Goal: Task Accomplishment & Management: Manage account settings

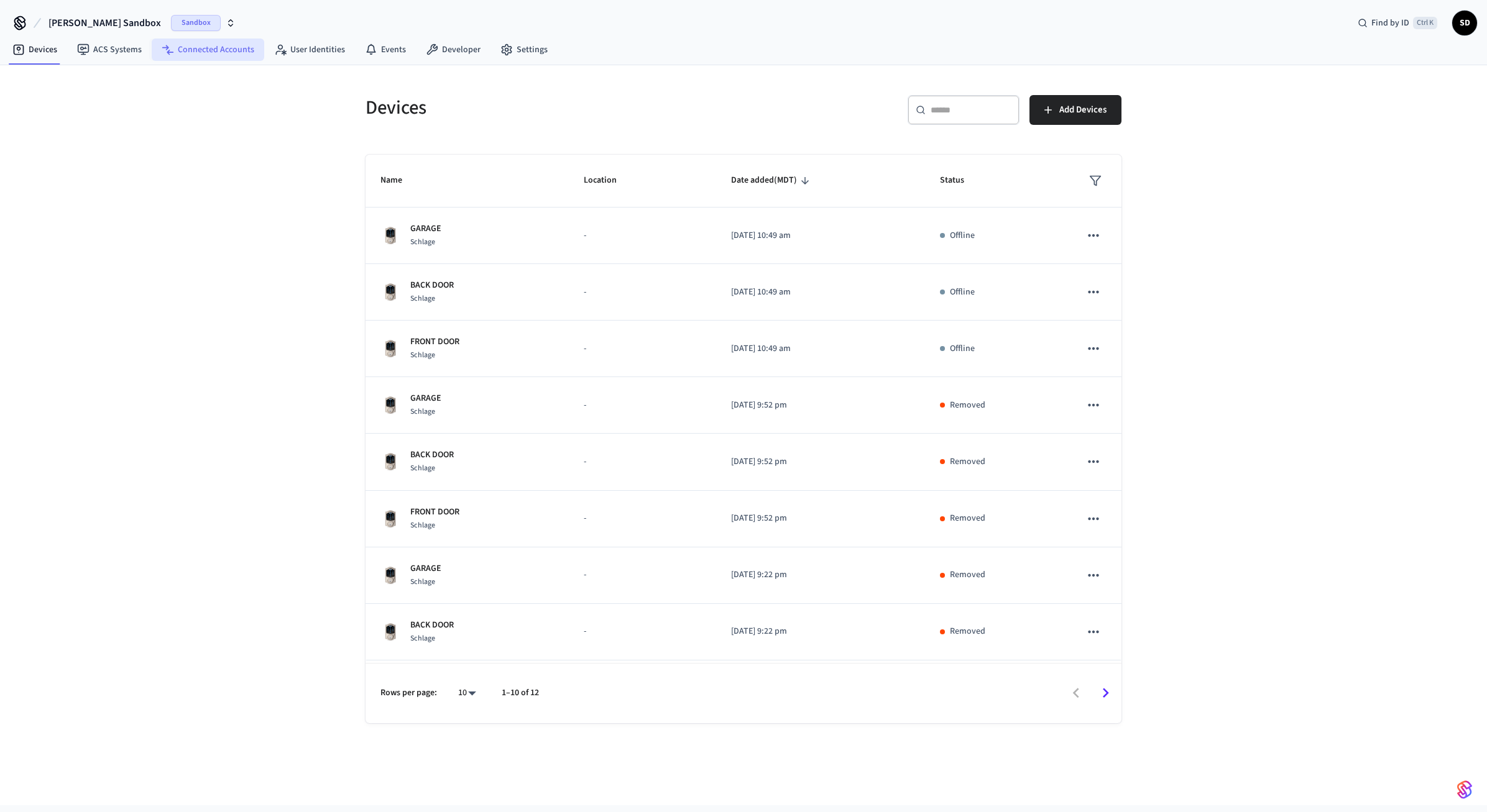
click at [221, 57] on link "Connected Accounts" at bounding box center [207, 49] width 113 height 22
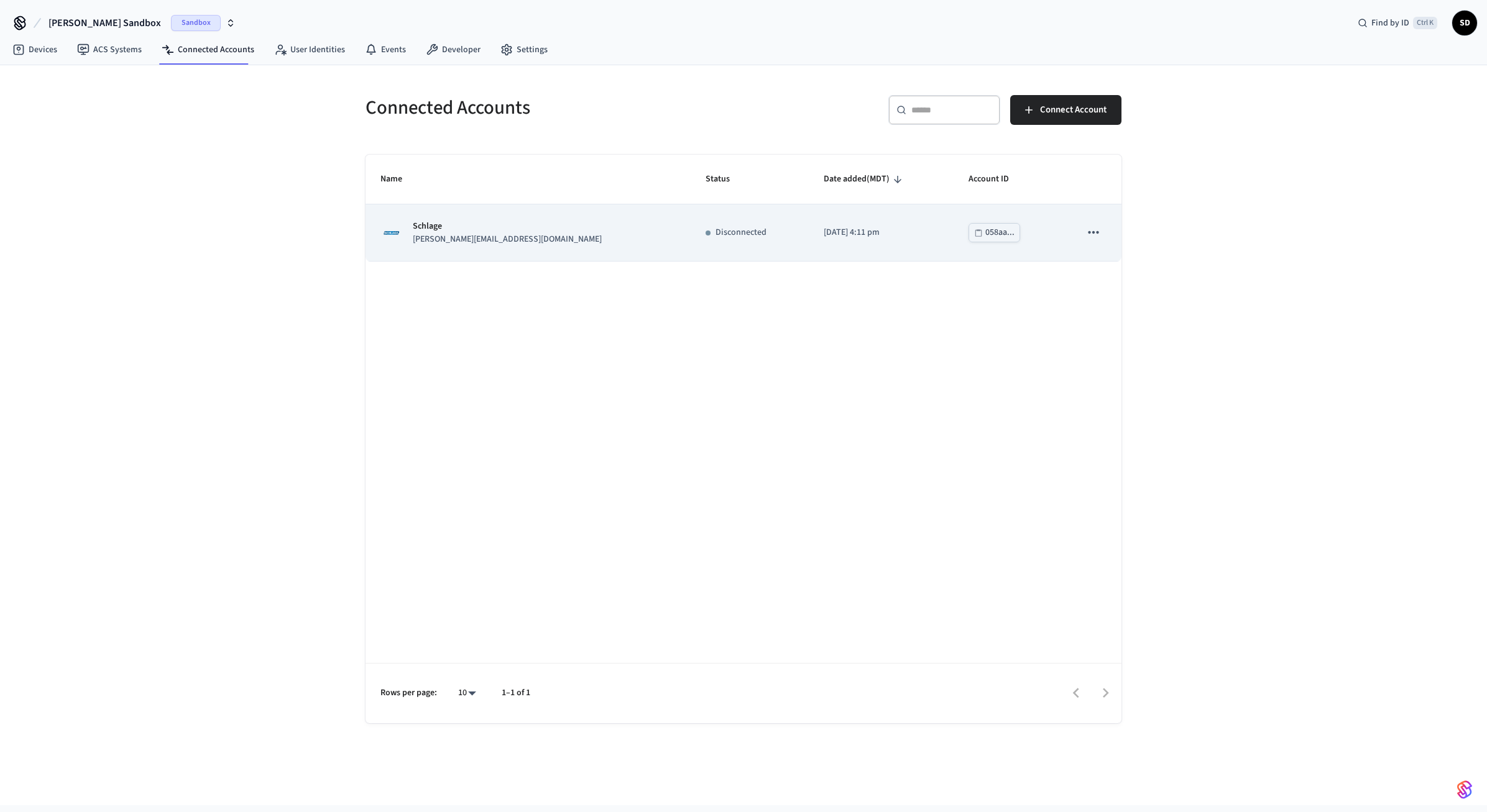
click at [1095, 234] on icon "sticky table" at bounding box center [1094, 233] width 16 height 16
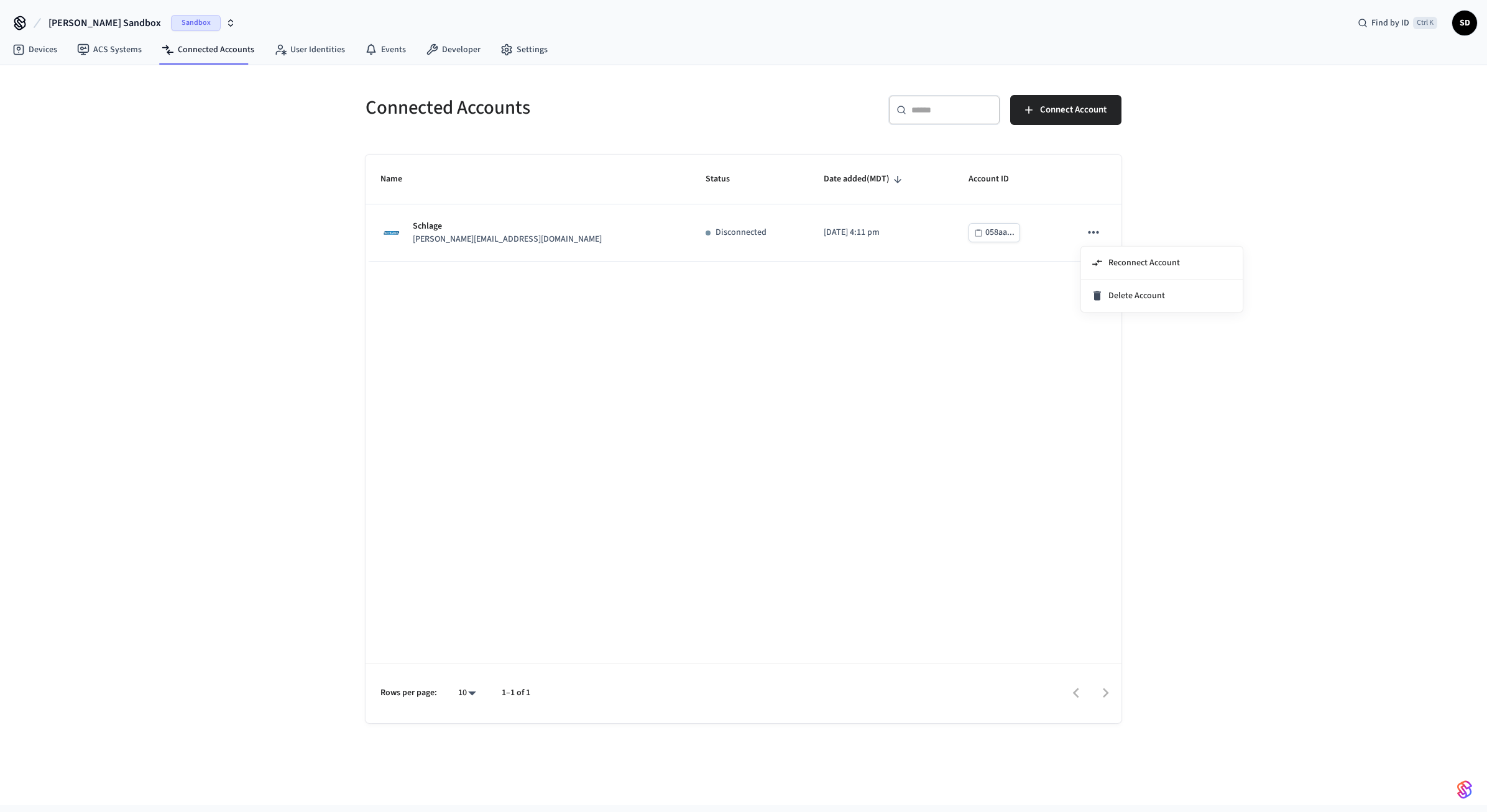
click at [881, 433] on div at bounding box center [743, 406] width 1487 height 812
click at [170, 206] on div "Connected Accounts ​ ​ Connect Account Name Status Date added (MDT) Account ID …" at bounding box center [743, 435] width 1487 height 740
click at [1051, 118] on span "Connect Account" at bounding box center [1073, 110] width 67 height 16
click at [46, 58] on link "Devices" at bounding box center [35, 49] width 65 height 22
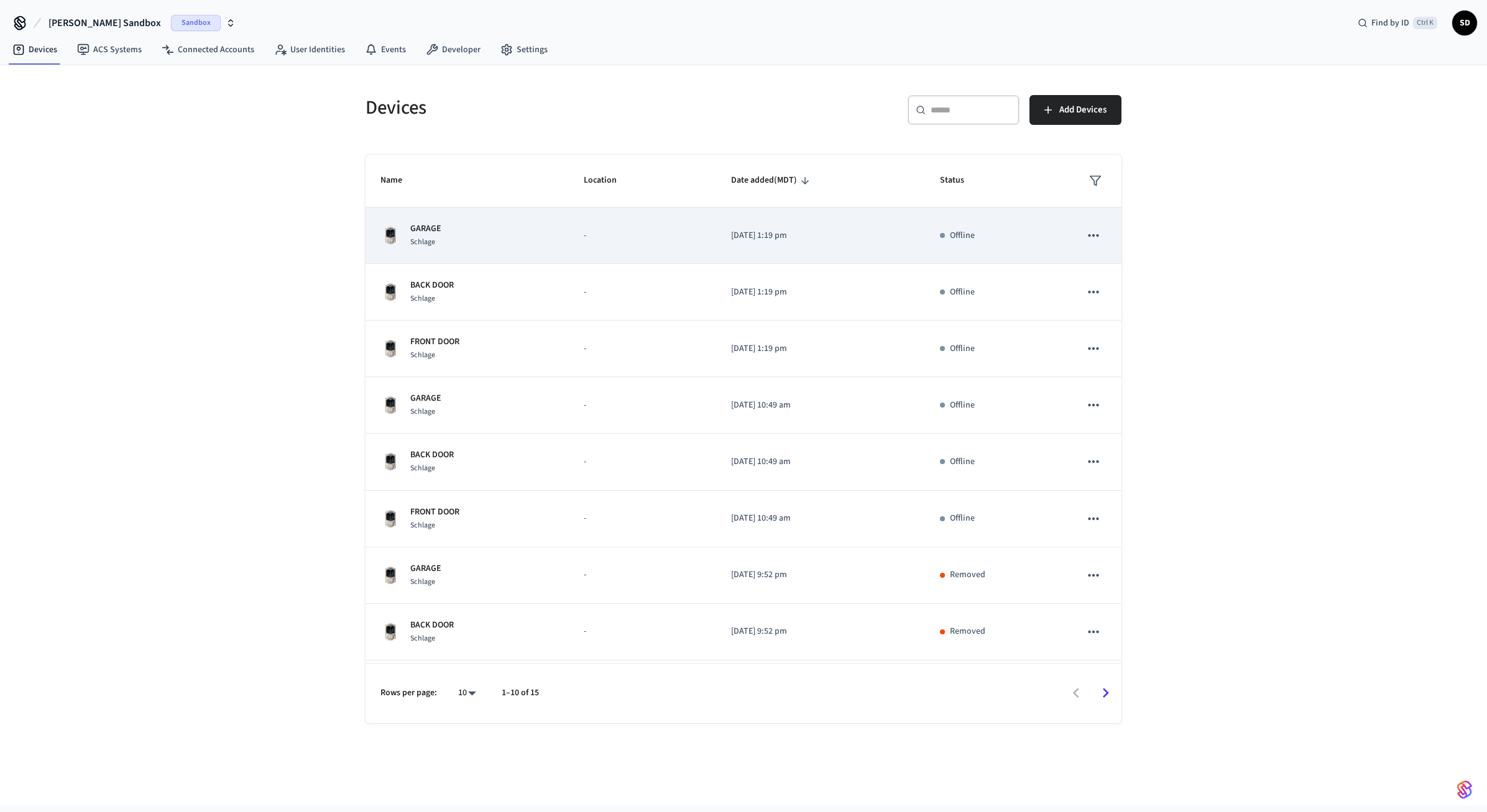
click at [573, 235] on td "-" at bounding box center [642, 235] width 147 height 57
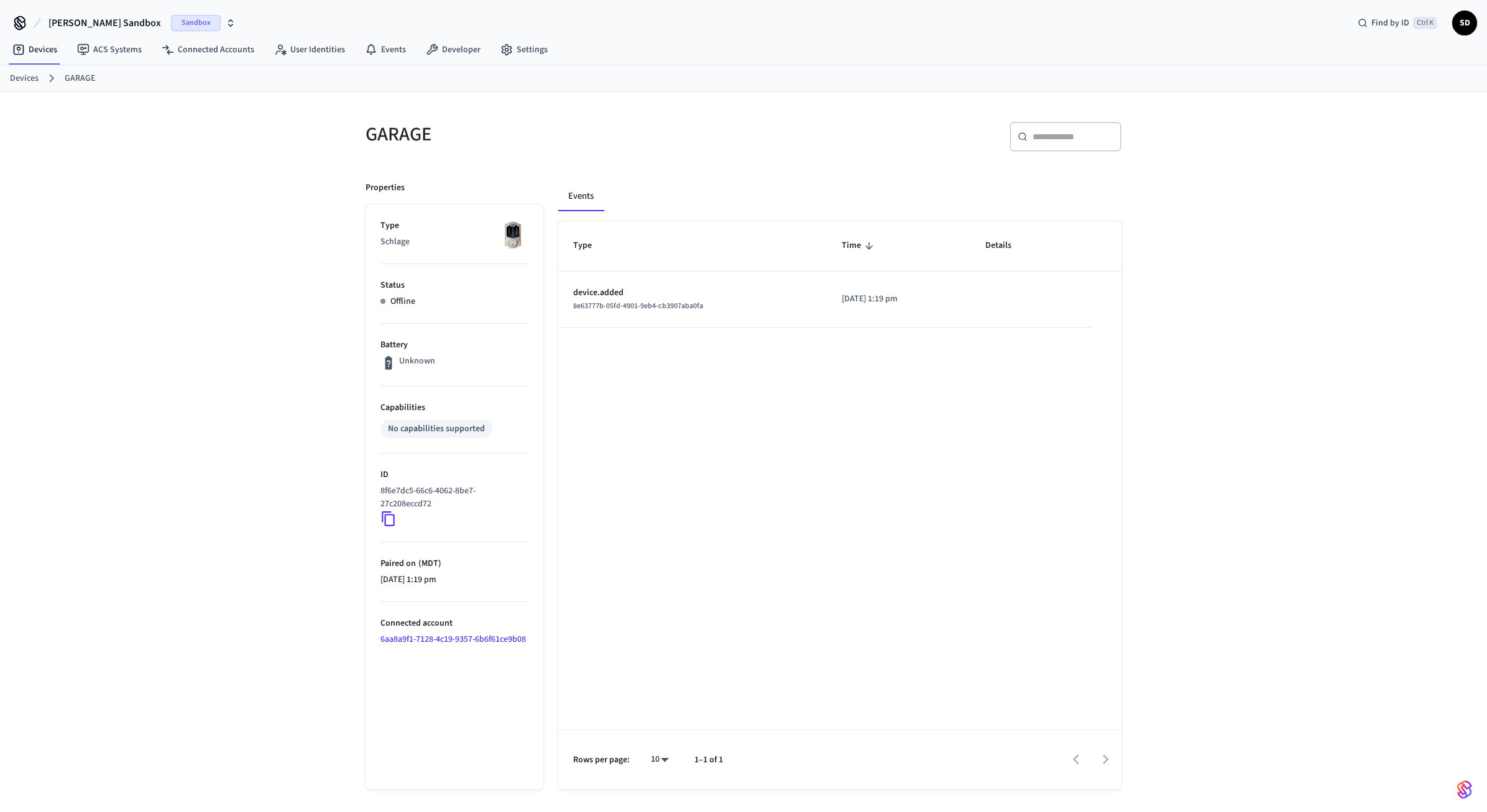
click at [400, 298] on p "Offline" at bounding box center [402, 302] width 25 height 13
click at [300, 293] on div "GARAGE ​ ​ Properties Type Schlage Status Offline Battery Unknown Capabilities …" at bounding box center [743, 462] width 1487 height 740
click at [219, 58] on link "Connected Accounts" at bounding box center [207, 49] width 113 height 22
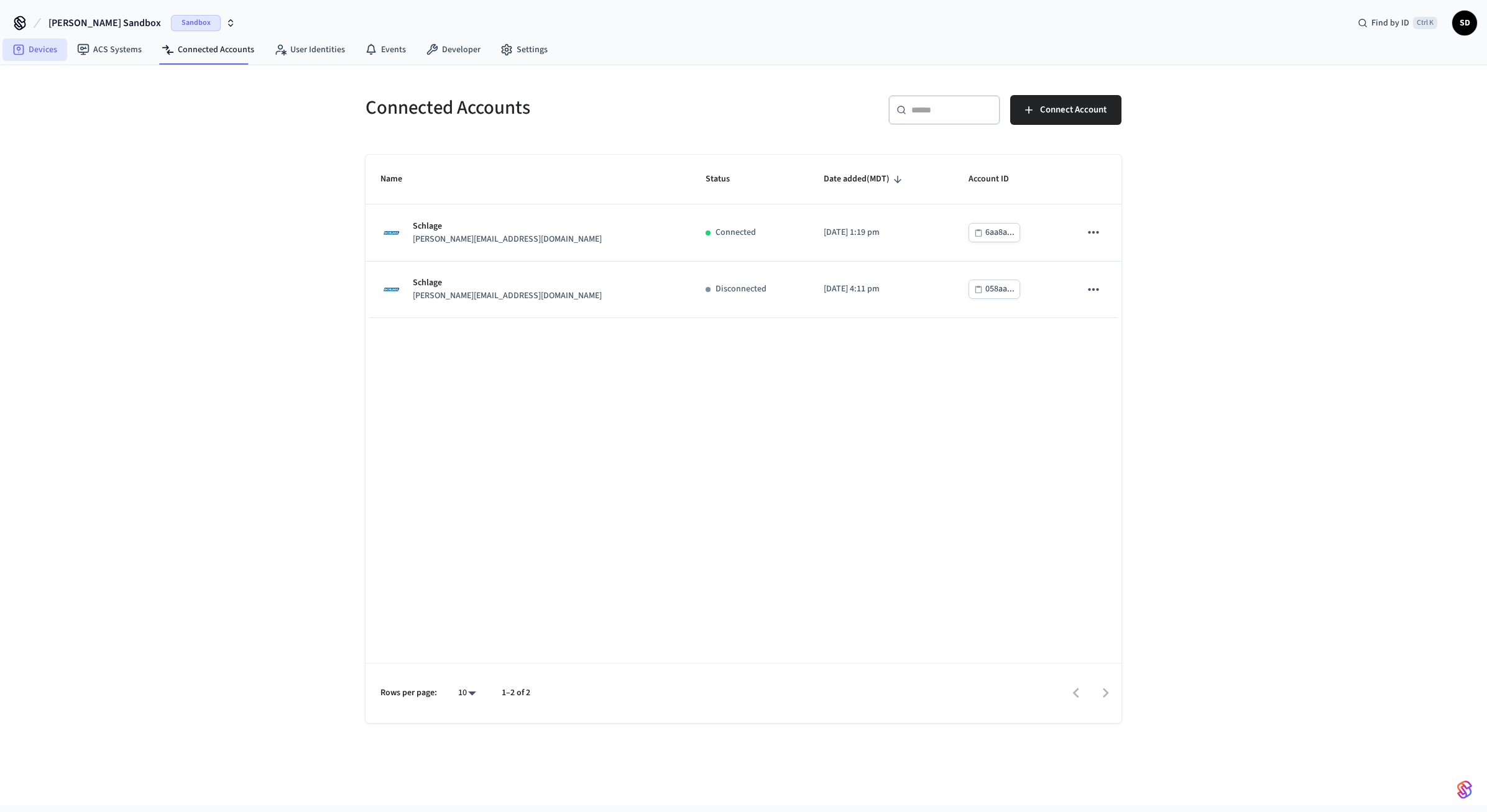
click at [39, 54] on link "Devices" at bounding box center [35, 49] width 65 height 22
